Goal: Complete application form

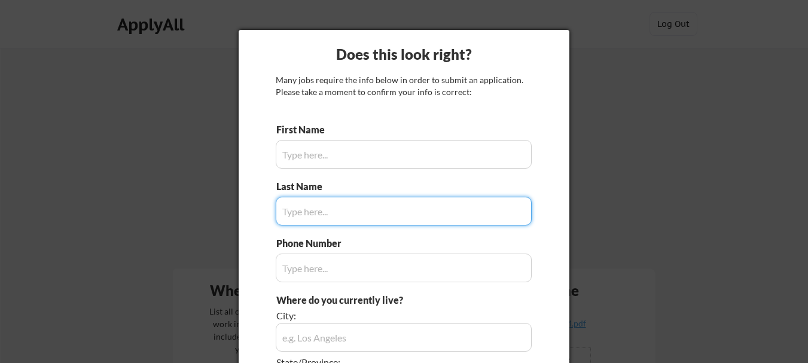
click at [427, 157] on input "input" at bounding box center [404, 154] width 256 height 29
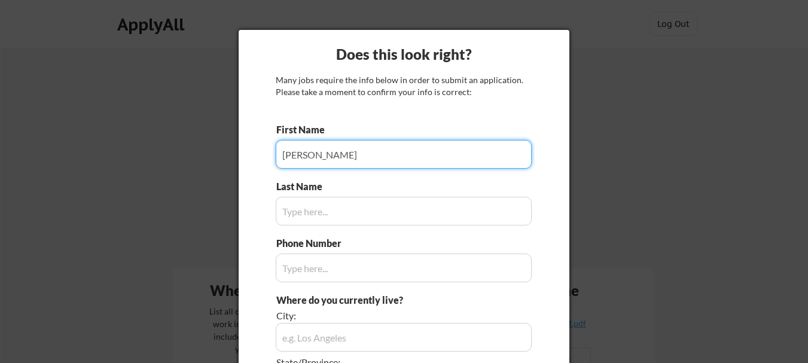
type input "[PERSON_NAME]"
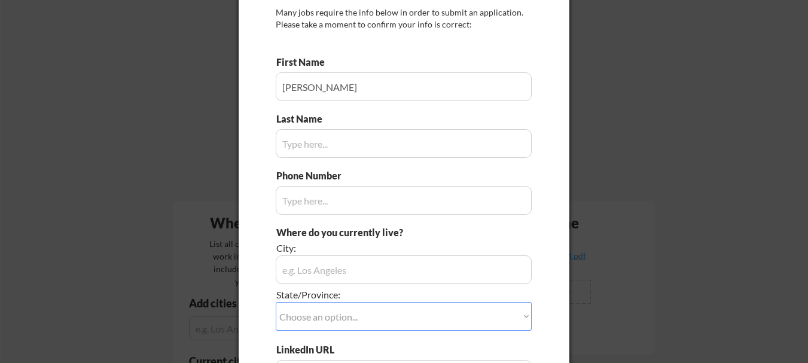
scroll to position [59, 0]
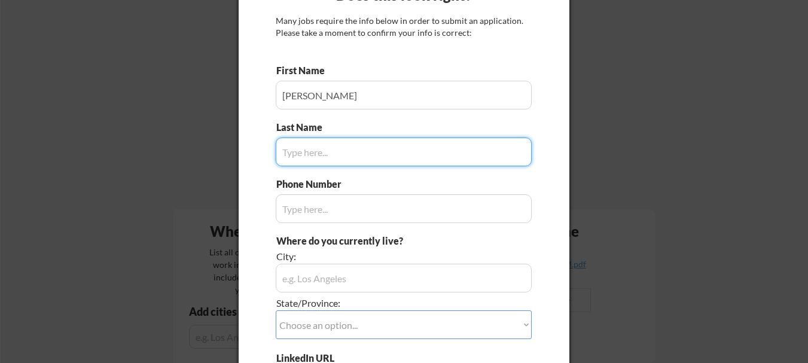
click at [403, 153] on input "input" at bounding box center [404, 152] width 256 height 29
type input "R"
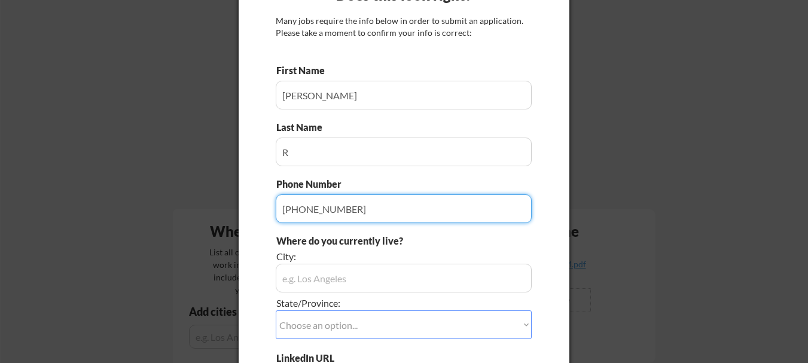
type input "[PHONE_NUMBER]"
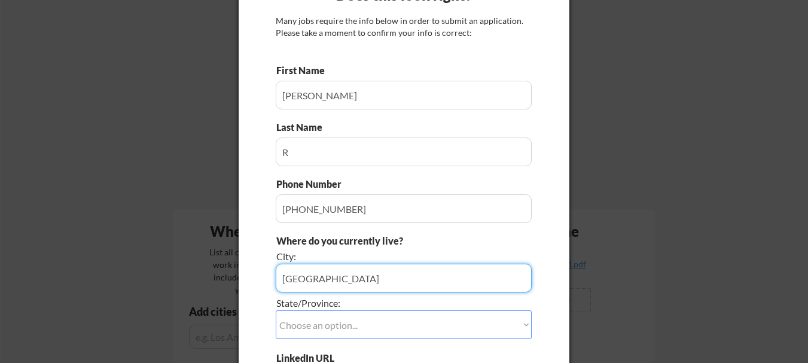
type input "[GEOGRAPHIC_DATA]"
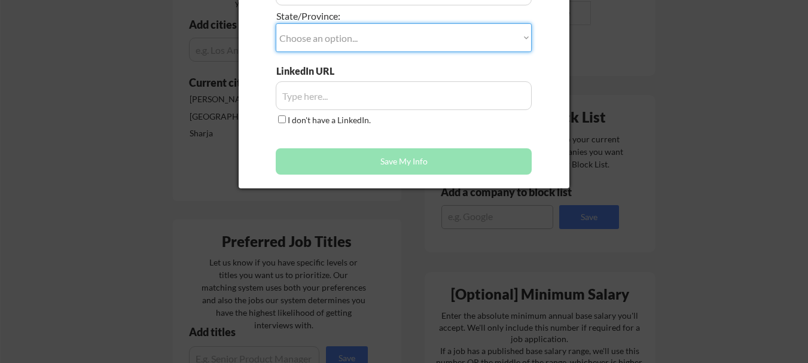
scroll to position [203, 0]
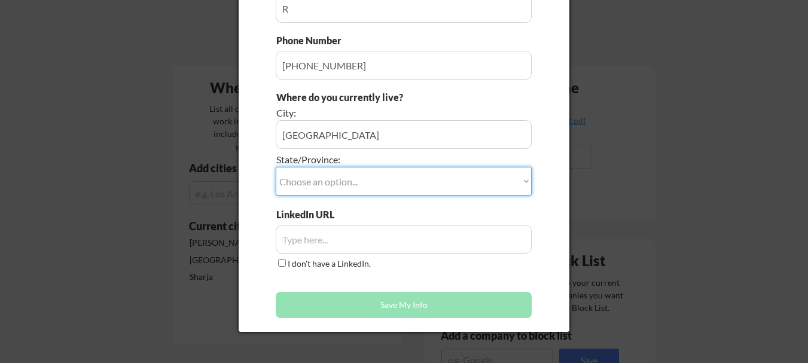
select select ""Other/Not Applicable""
click at [276, 167] on select "Choose an option... Other/Not Applicable [US_STATE] [US_STATE] [GEOGRAPHIC_DATA…" at bounding box center [404, 181] width 256 height 29
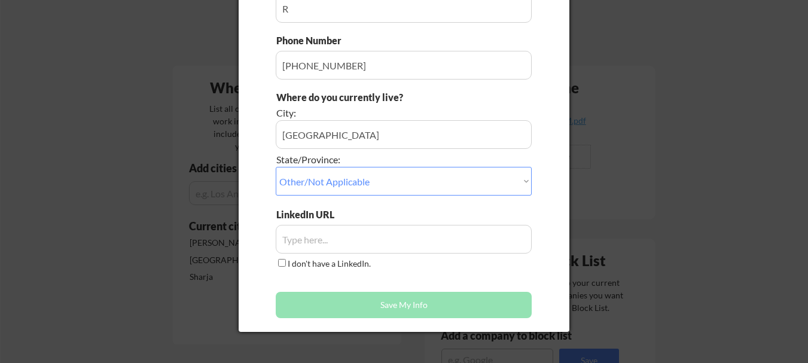
click at [318, 237] on input "input" at bounding box center [404, 239] width 256 height 29
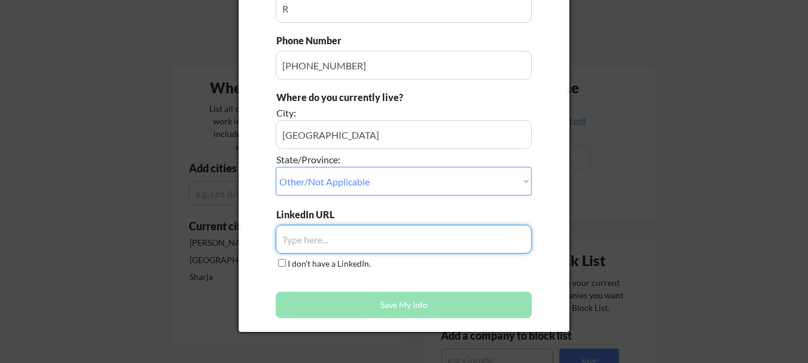
paste input "[URL][DOMAIN_NAME][PERSON_NAME]"
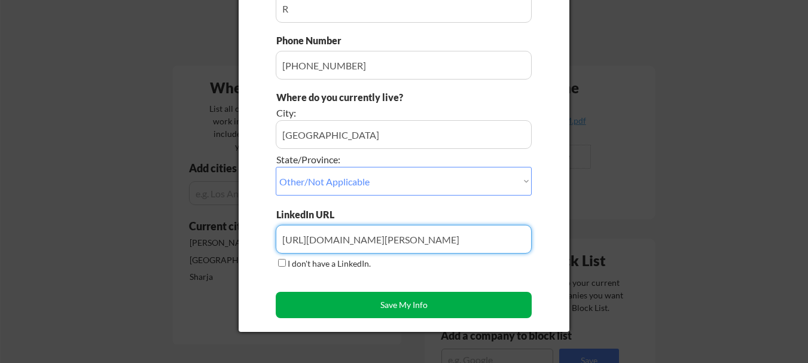
type input "[URL][DOMAIN_NAME][PERSON_NAME]"
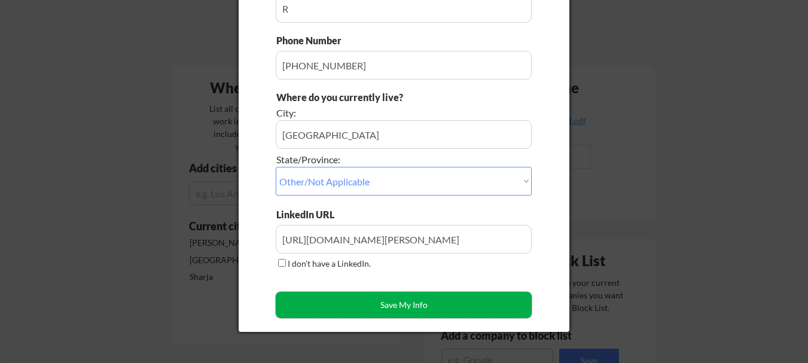
click at [382, 303] on button "Save My Info" at bounding box center [404, 305] width 256 height 26
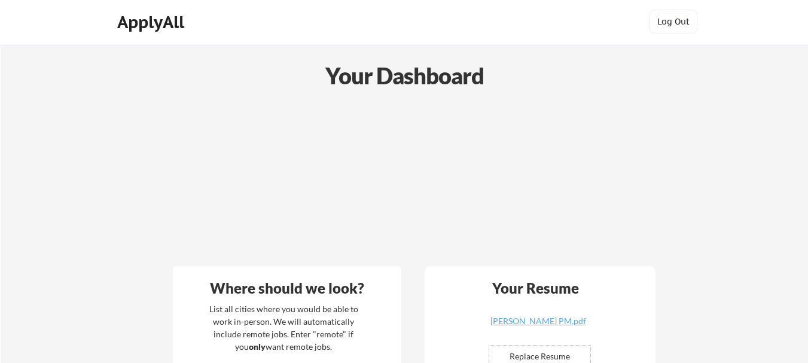
scroll to position [0, 0]
